Goal: Task Accomplishment & Management: Manage account settings

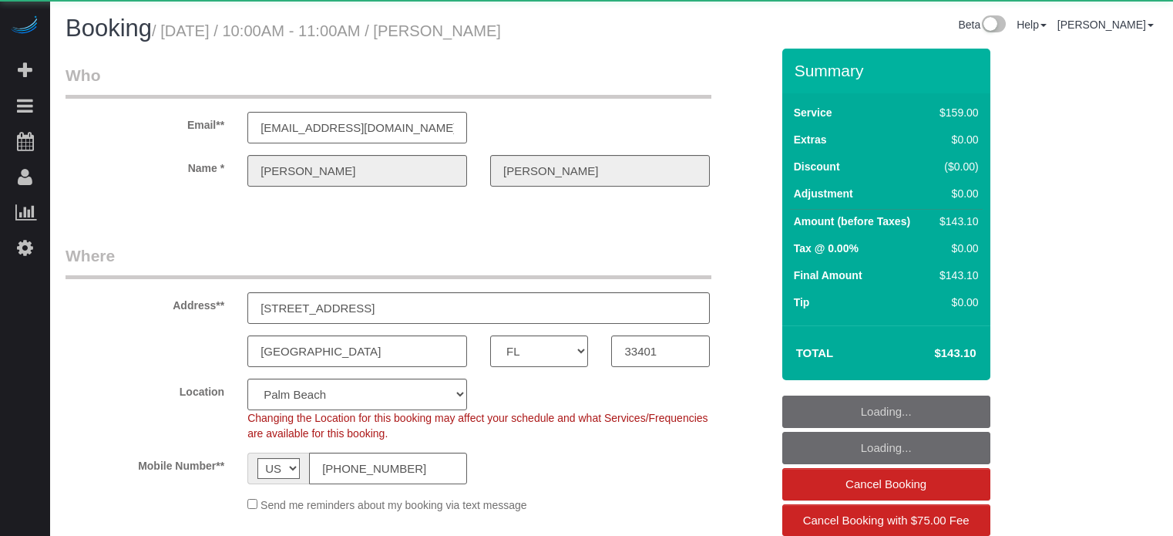
select select "FL"
select select "spot1"
select select "number:9"
select select "object:795"
select select "4"
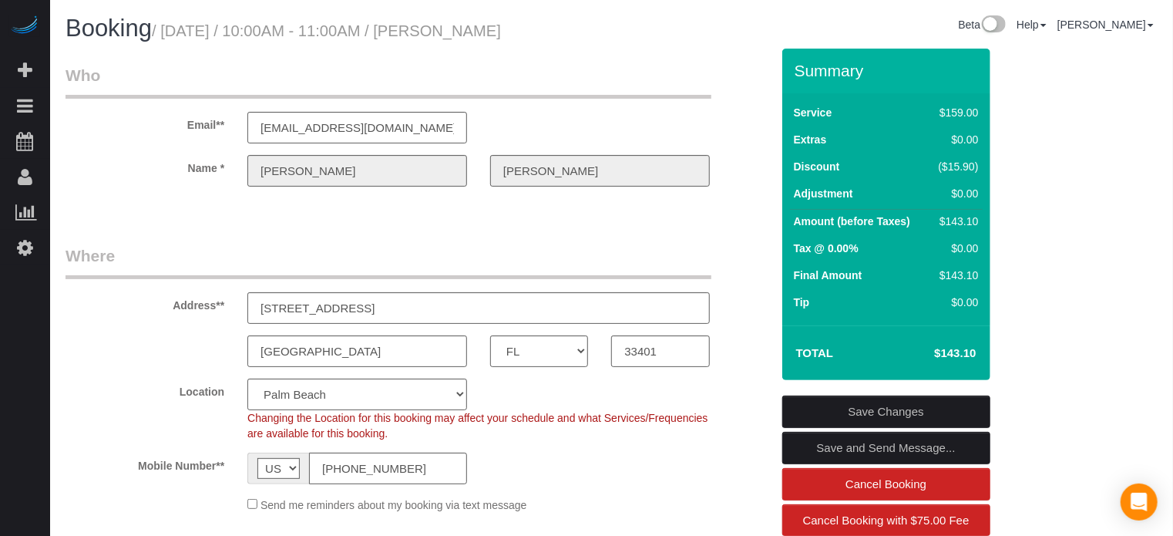
drag, startPoint x: 1102, startPoint y: 271, endPoint x: 1030, endPoint y: 272, distance: 72.5
click at [32, 237] on link "Settings" at bounding box center [25, 247] width 50 height 35
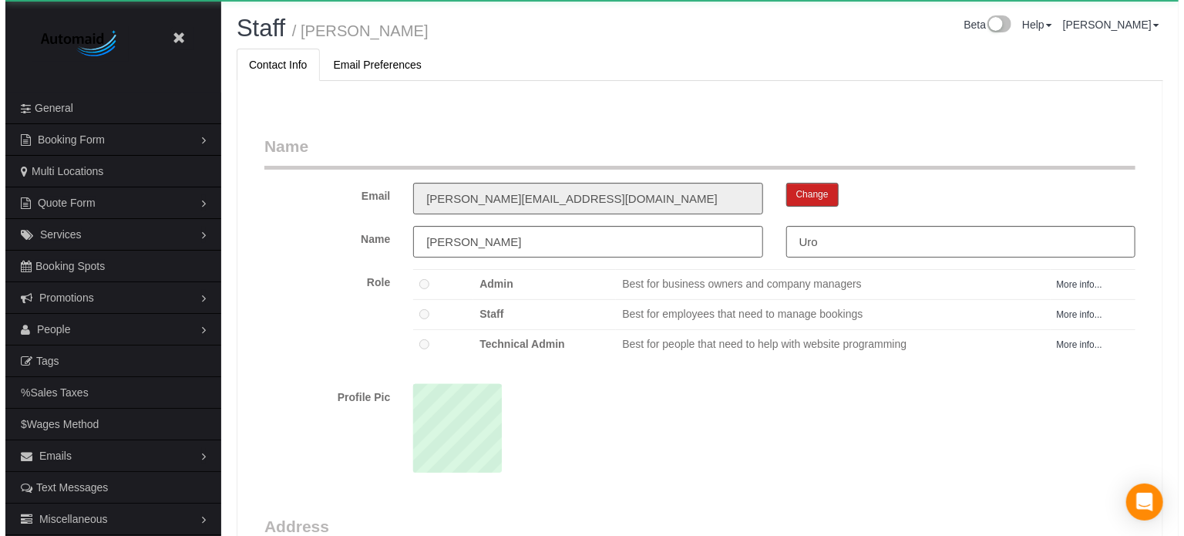
scroll to position [1002, 1173]
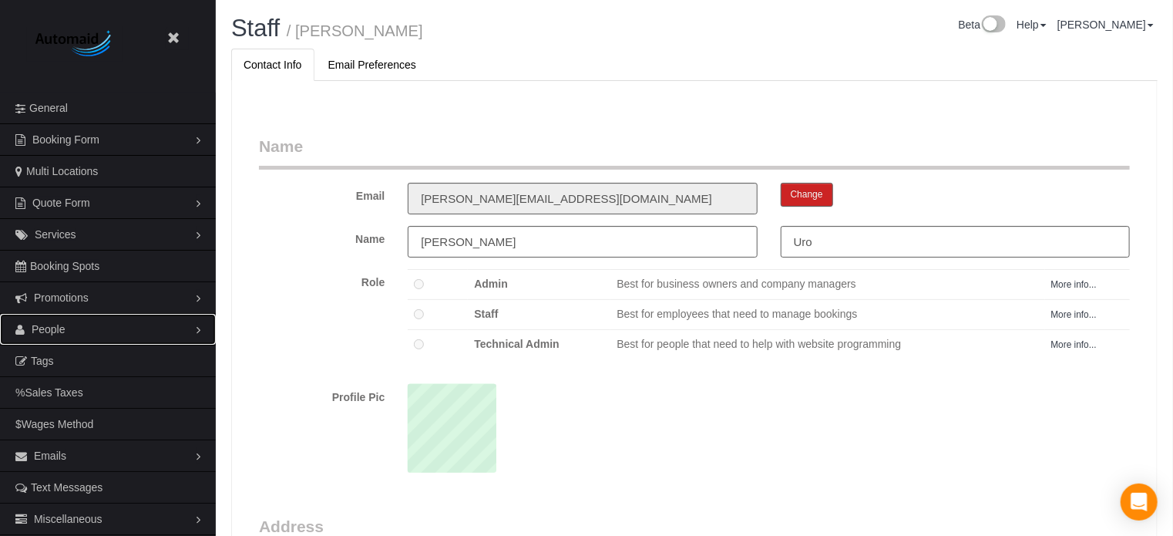
click at [65, 332] on link "People" at bounding box center [108, 329] width 216 height 31
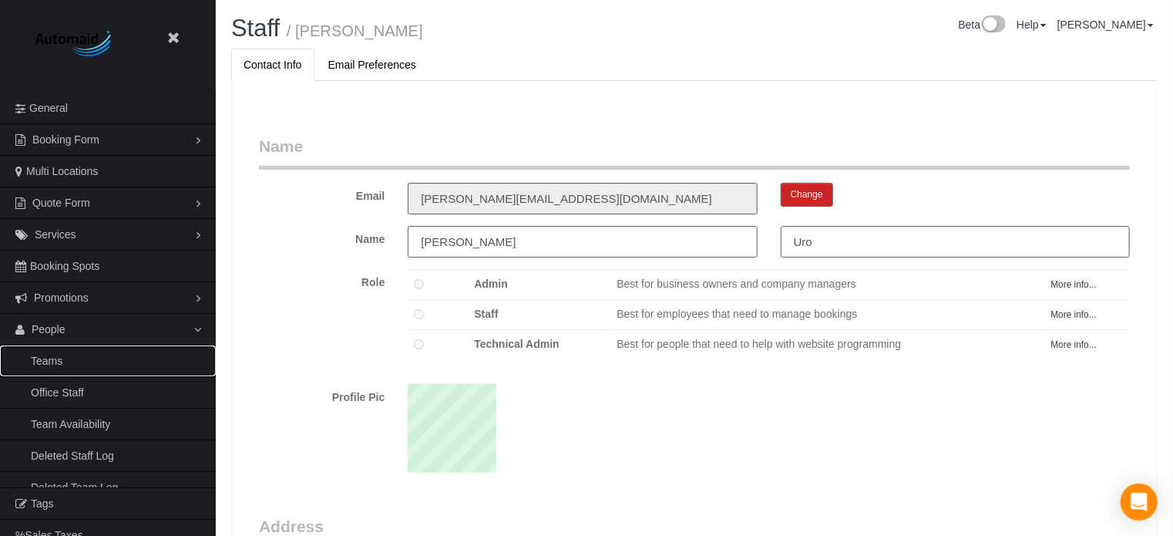
click at [65, 354] on link "Teams" at bounding box center [108, 360] width 216 height 31
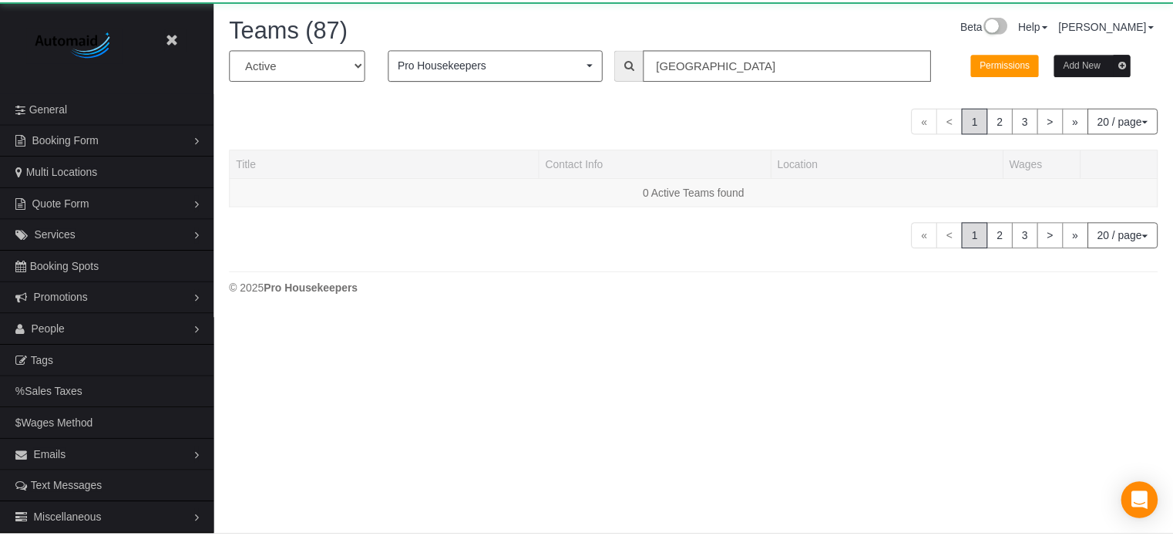
scroll to position [496, 1184]
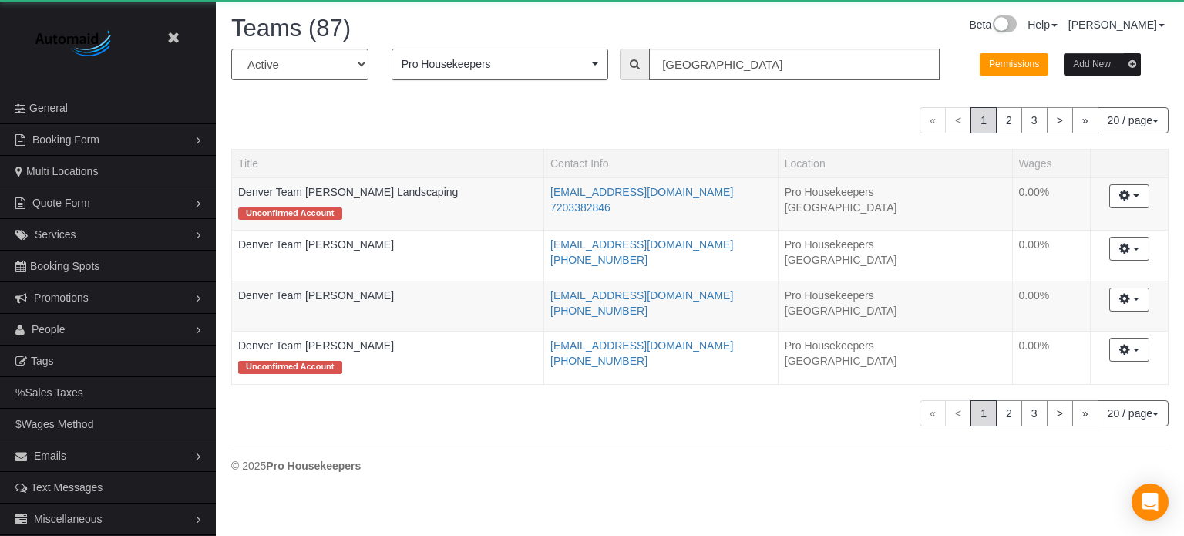
click at [682, 82] on div "All Active Archived Pro Housekeepers Pro Housekeepers All Locations Active Loca…" at bounding box center [700, 70] width 961 height 43
click at [690, 68] on input "denver" at bounding box center [794, 65] width 291 height 32
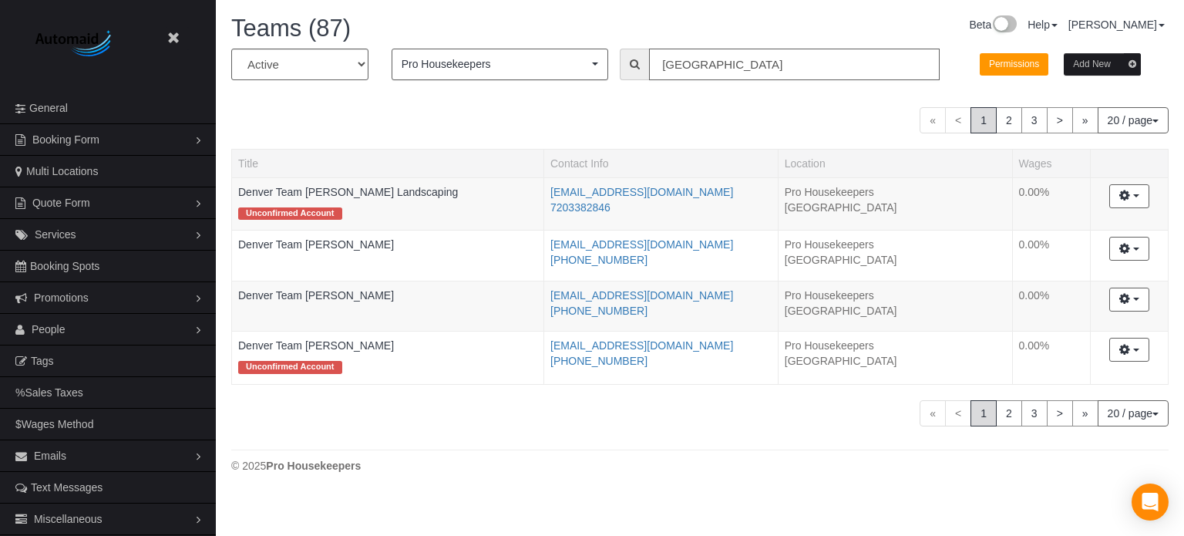
click at [690, 68] on input "denver" at bounding box center [794, 65] width 291 height 32
type input "boston"
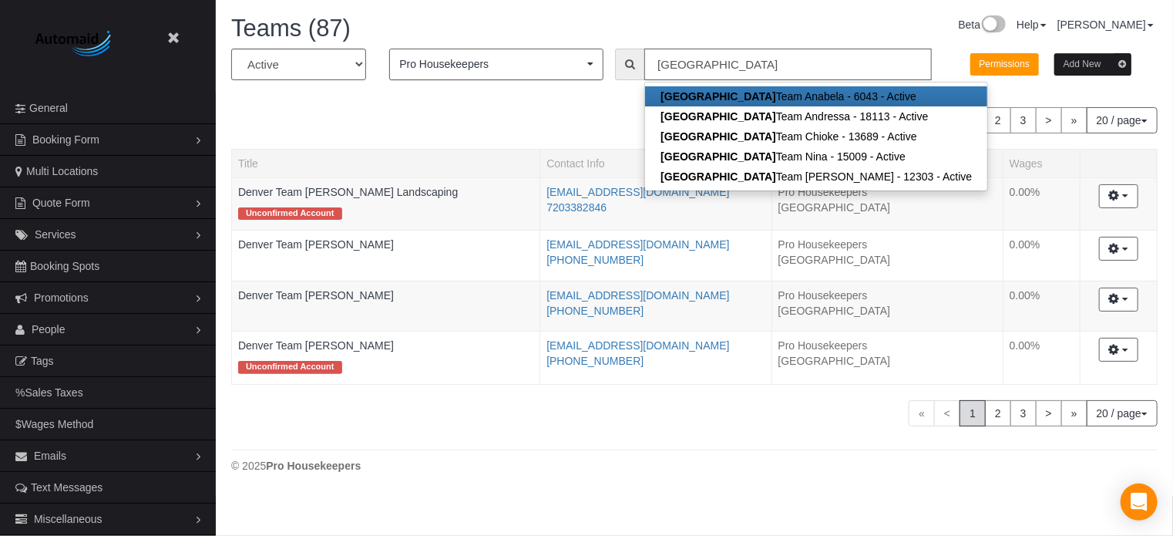
scroll to position [543, 1173]
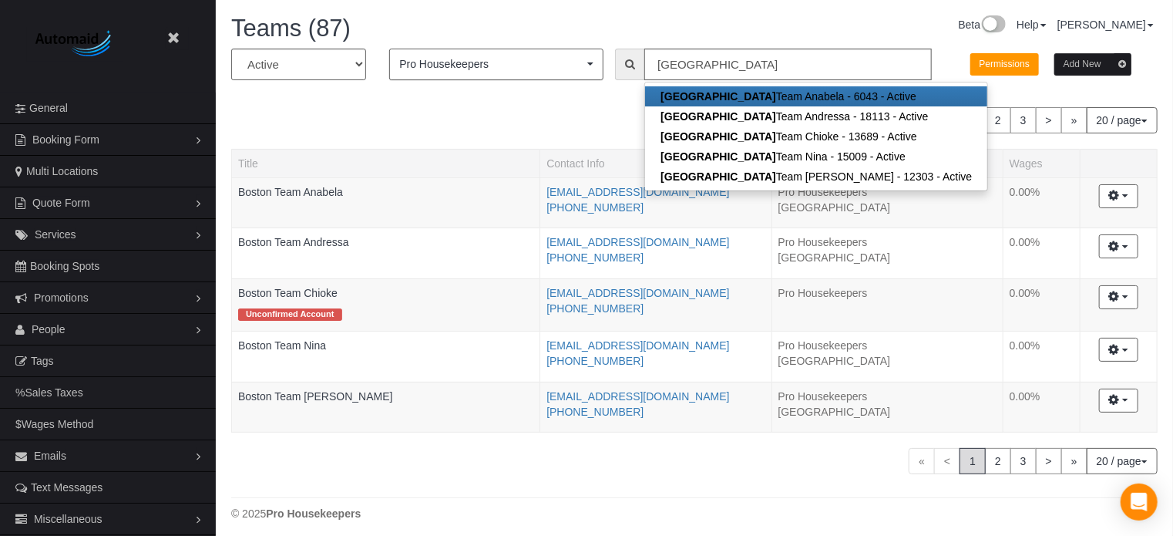
click at [416, 129] on div "« < 1 2 3 > » 20 / page 10 / page 20 / page 30 / page 40 / page 50 / page 100 /…" at bounding box center [694, 120] width 927 height 26
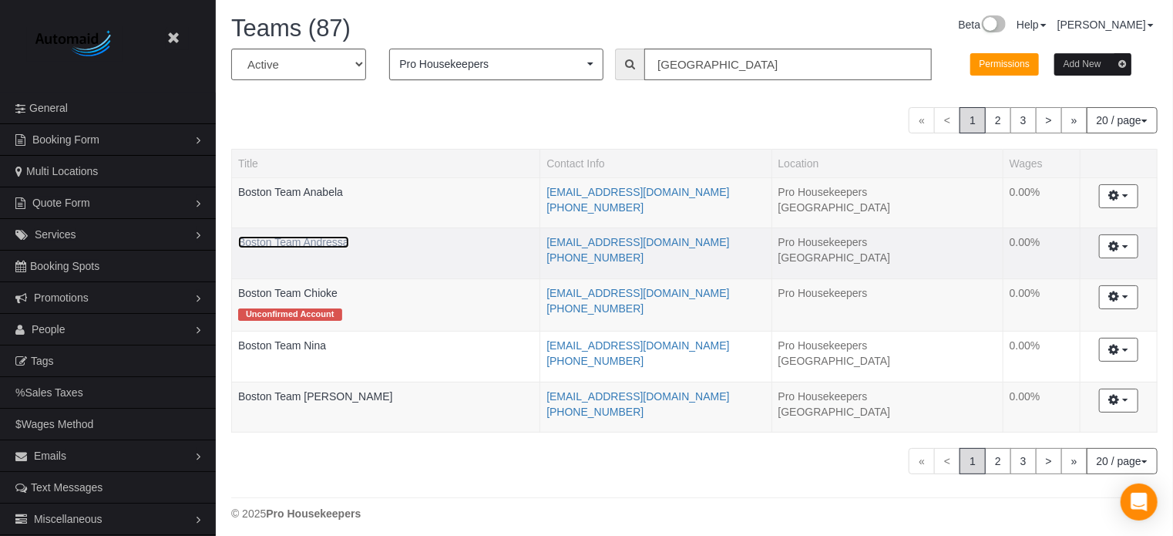
click at [319, 237] on link "Boston Team Andressa" at bounding box center [293, 242] width 111 height 12
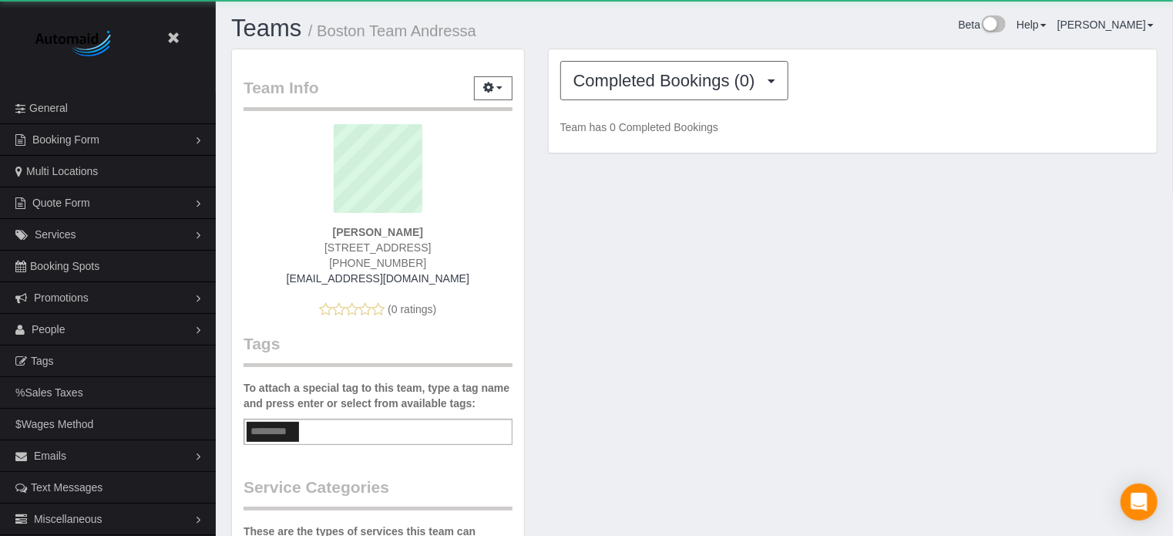
scroll to position [1007, 1173]
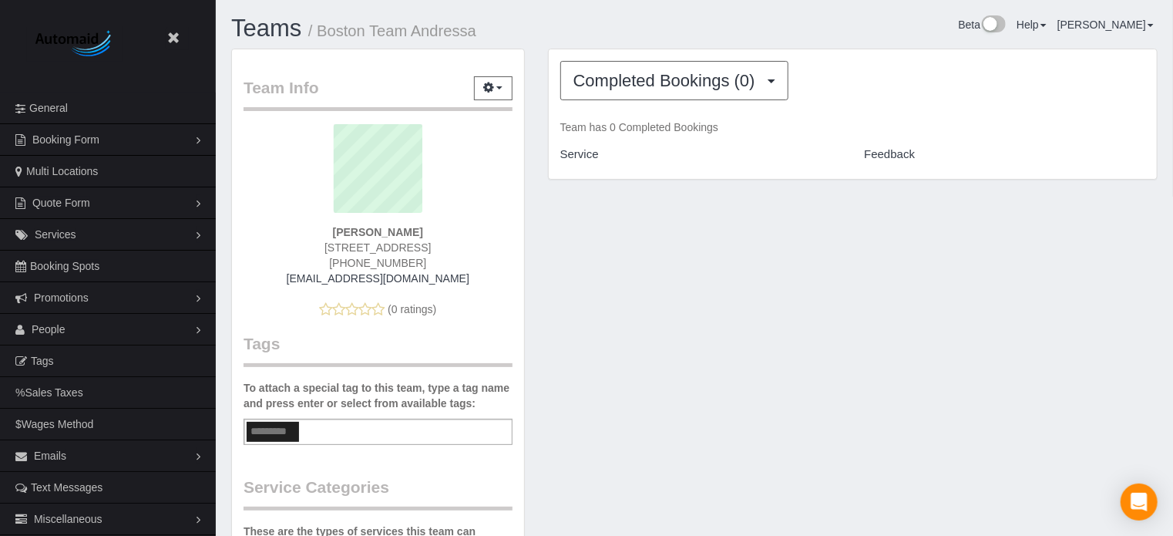
drag, startPoint x: 493, startPoint y: 34, endPoint x: 321, endPoint y: 35, distance: 171.9
click at [321, 35] on h1 "Teams / Boston Team Andressa" at bounding box center [457, 28] width 452 height 26
copy small "Boston Team Andressa"
click at [688, 81] on span "Completed Bookings (0)" at bounding box center [669, 80] width 190 height 19
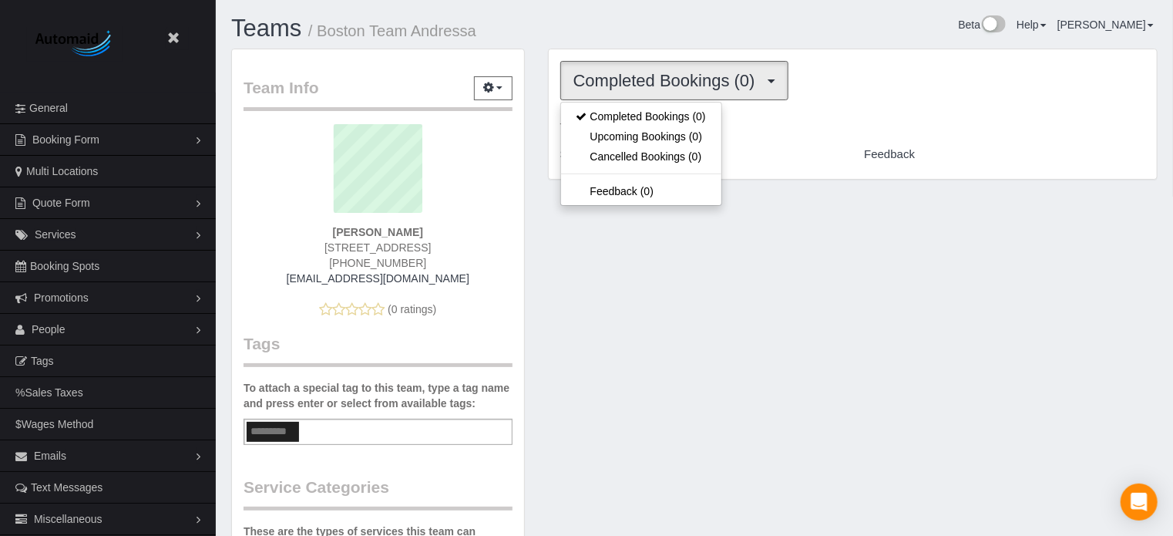
click at [678, 36] on h1 "Teams / Boston Team Andressa" at bounding box center [457, 28] width 452 height 26
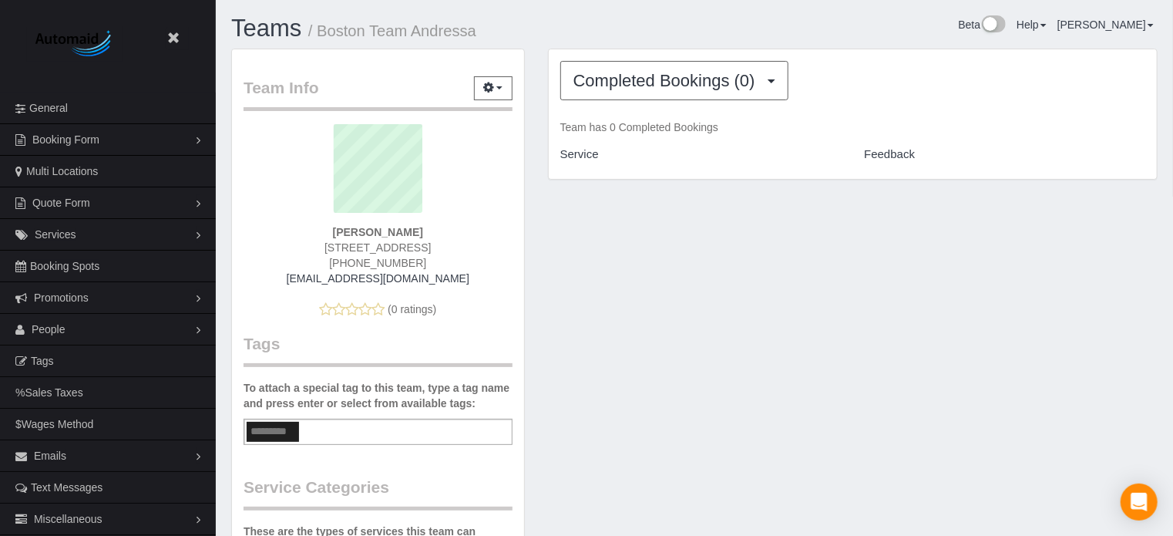
click at [884, 262] on div "Team Info Edit Contact Info Send Message Send Welcome Email Email Preferences V…" at bounding box center [695, 502] width 950 height 907
click at [1134, 234] on div "Team Info Edit Contact Info Send Message Send Welcome Email Email Preferences V…" at bounding box center [695, 502] width 950 height 907
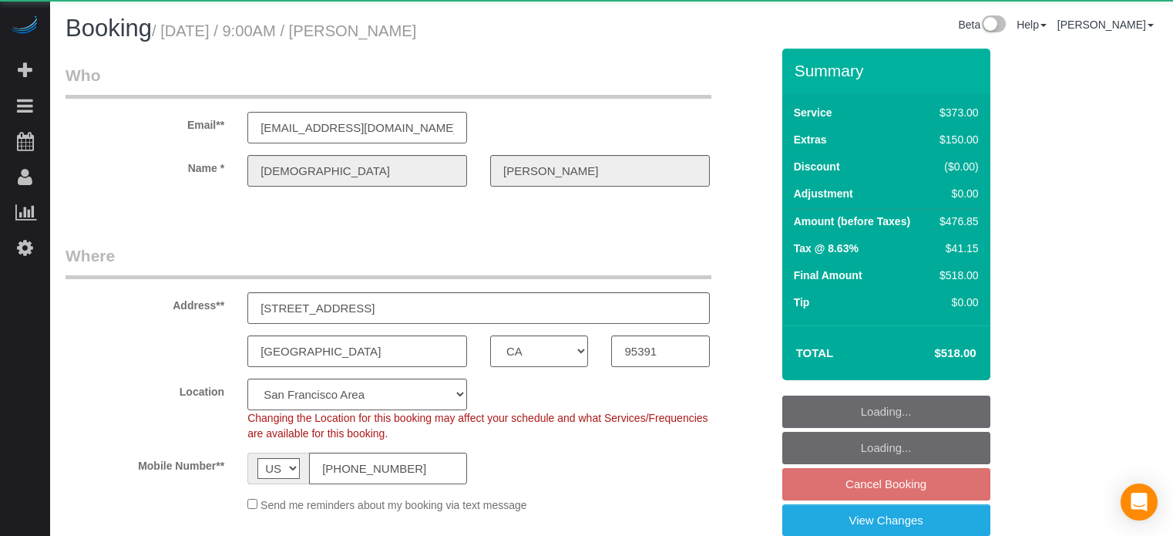
select select "CA"
select select "string:fspay-09aed234-43a6-43b2-9228-657b19d51d42"
select select "number:9"
select select "object:811"
select select "5"
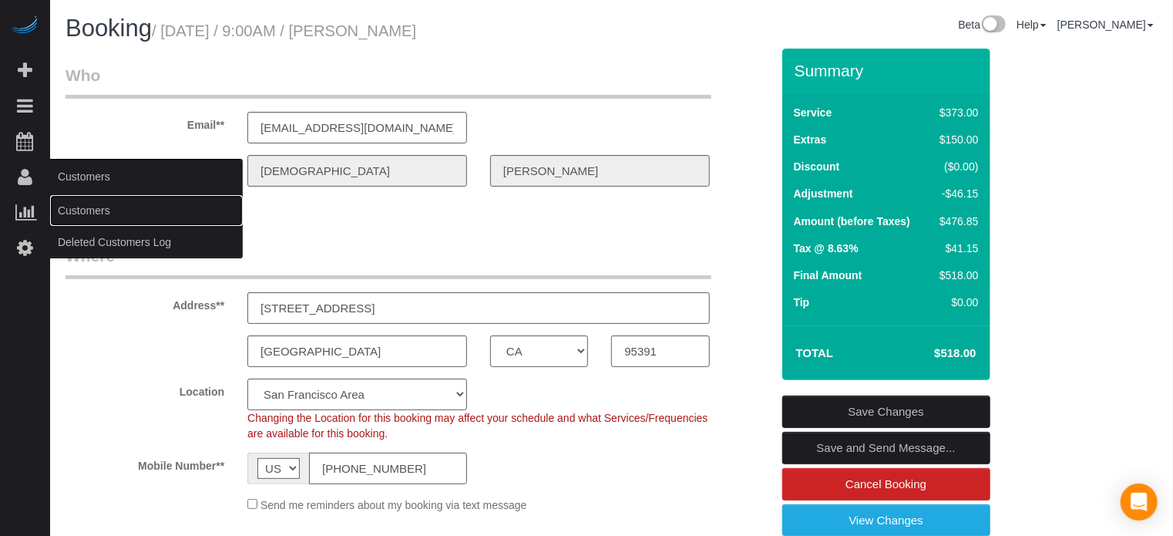
click at [92, 217] on link "Customers" at bounding box center [146, 210] width 193 height 31
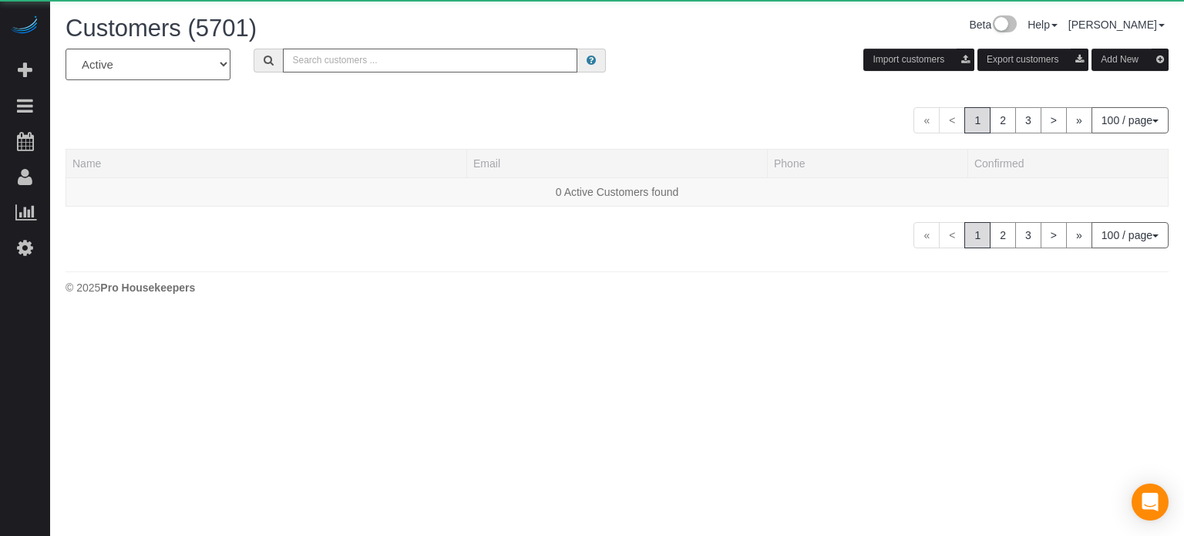
click at [414, 67] on input "text" at bounding box center [430, 61] width 295 height 24
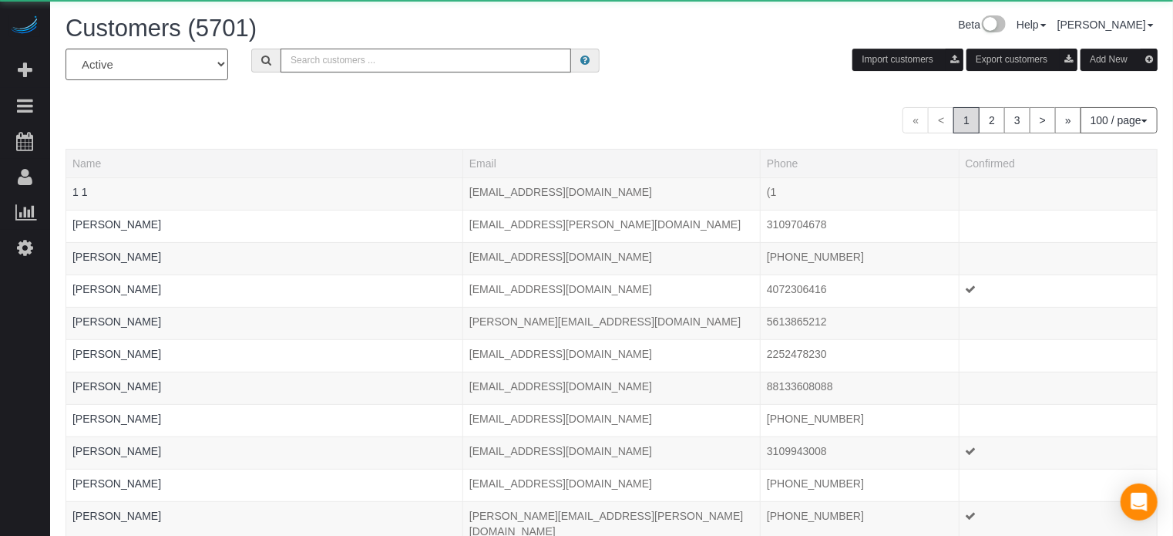
paste input "[EMAIL_ADDRESS][DOMAIN_NAME]"
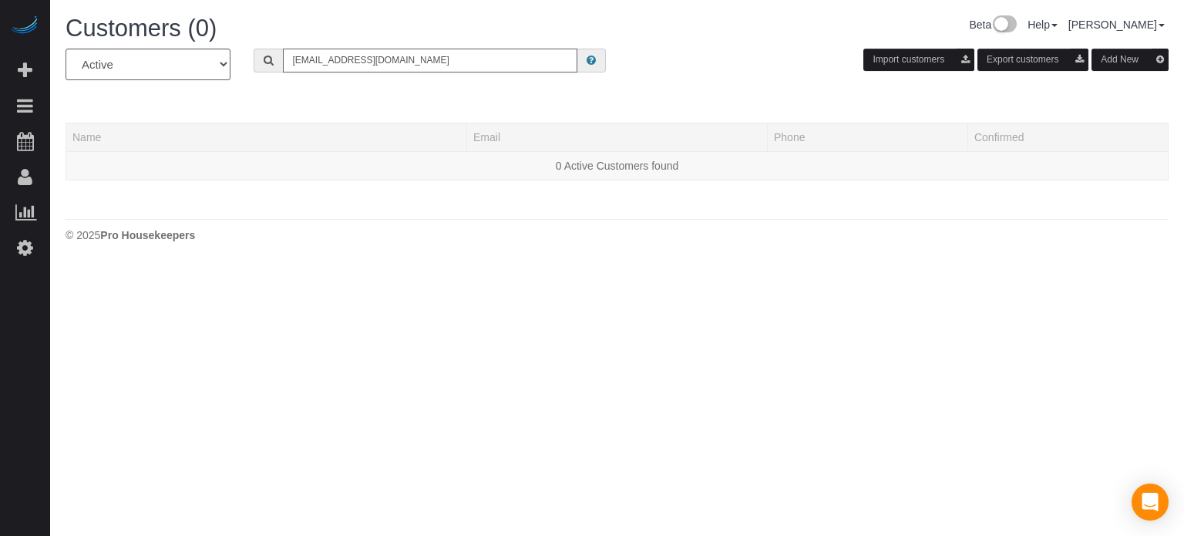
type input "[EMAIL_ADDRESS][DOMAIN_NAME]"
click at [1173, 146] on div "Customers (0) Beta Help Help Docs Take a Tour Contact Support [PERSON_NAME] My …" at bounding box center [617, 132] width 1134 height 265
